Goal: Register for event/course

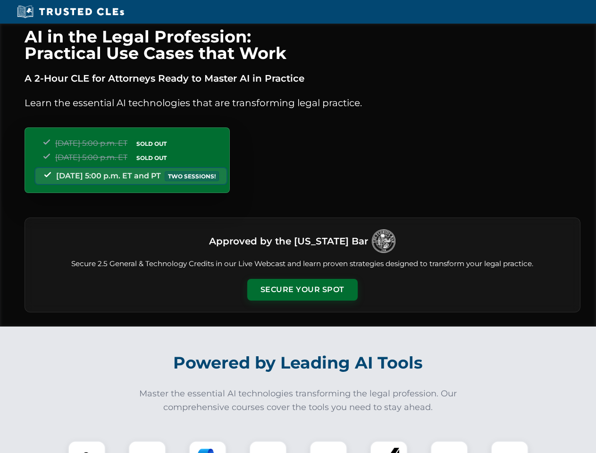
click at [302, 290] on button "Secure Your Spot" at bounding box center [302, 290] width 110 height 22
click at [87, 447] on img at bounding box center [86, 459] width 27 height 27
click at [147, 447] on div at bounding box center [147, 460] width 38 height 38
